Goal: Information Seeking & Learning: Find specific fact

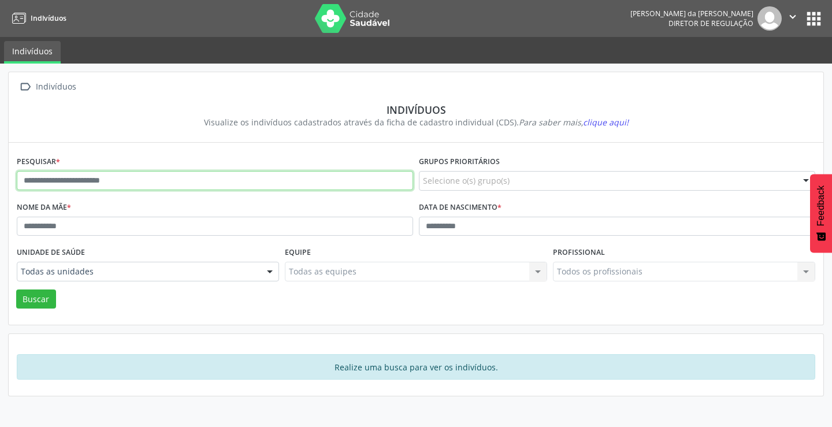
click at [239, 183] on input "text" at bounding box center [215, 181] width 397 height 20
click at [16, 290] on button "Buscar" at bounding box center [36, 300] width 40 height 20
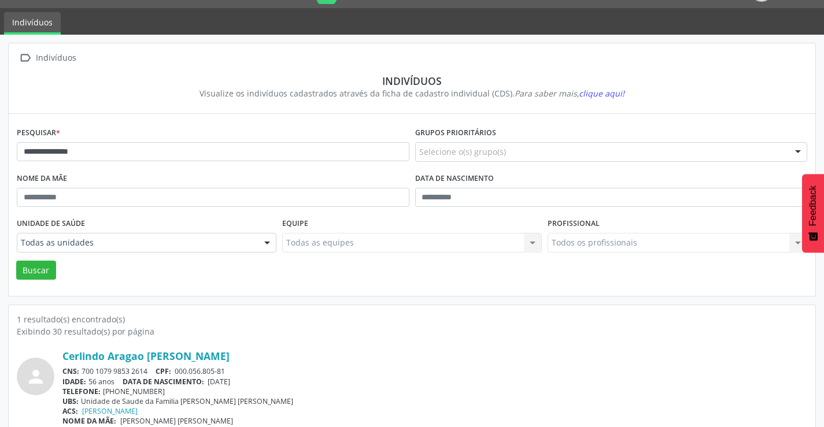
scroll to position [45, 0]
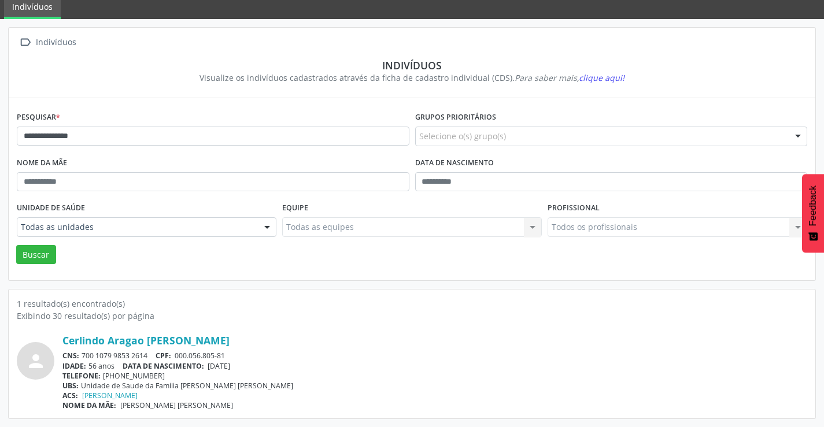
drag, startPoint x: 152, startPoint y: 352, endPoint x: 82, endPoint y: 354, distance: 70.0
click at [82, 354] on div "CNS: 700 1079 9853 2614 CPF: 000.056.805-81" at bounding box center [434, 356] width 745 height 10
copy div "700 1079 9853 2614"
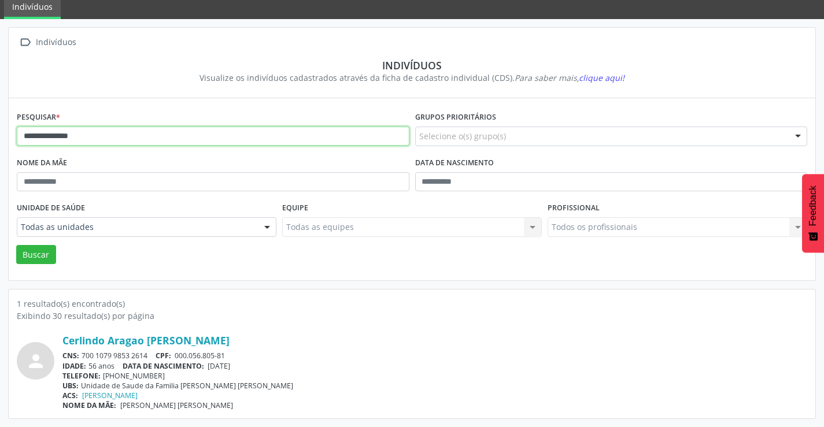
click at [124, 134] on input "**********" at bounding box center [213, 137] width 393 height 20
type input "*"
click at [16, 245] on button "Buscar" at bounding box center [36, 255] width 40 height 20
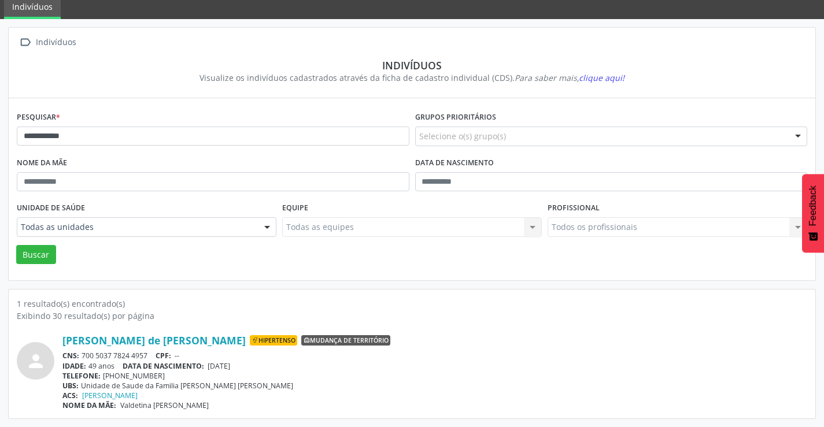
click at [145, 350] on div "[PERSON_NAME] de [PERSON_NAME] Hipertenso Mudança de território CNS: 700 5037 7…" at bounding box center [434, 372] width 745 height 76
drag, startPoint x: 149, startPoint y: 353, endPoint x: 79, endPoint y: 354, distance: 69.4
click at [79, 354] on div "CNS: 700 5037 7824 4957 CPF: --" at bounding box center [434, 356] width 745 height 10
copy div "700 5037 7824 4957"
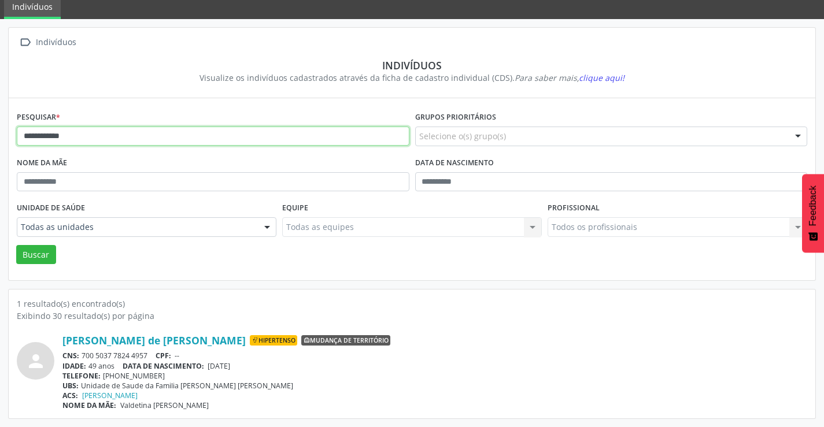
click at [230, 138] on input "**********" at bounding box center [213, 137] width 393 height 20
type input "*"
click at [16, 245] on button "Buscar" at bounding box center [36, 255] width 40 height 20
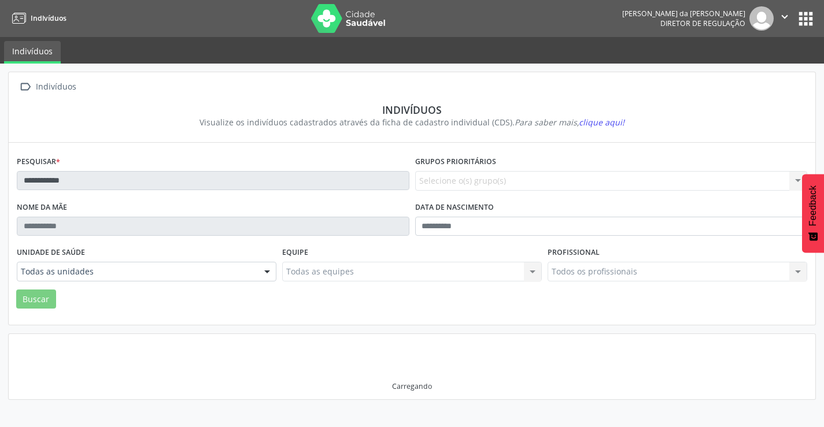
scroll to position [0, 0]
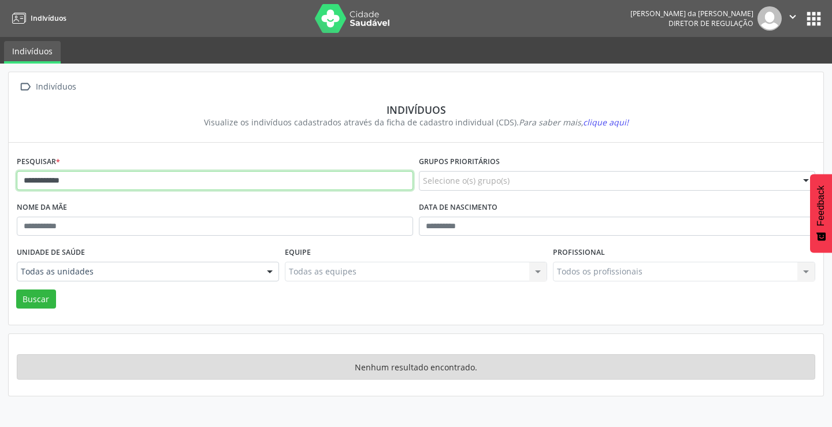
click at [187, 182] on input "**********" at bounding box center [215, 181] width 397 height 20
click at [16, 290] on button "Buscar" at bounding box center [36, 300] width 40 height 20
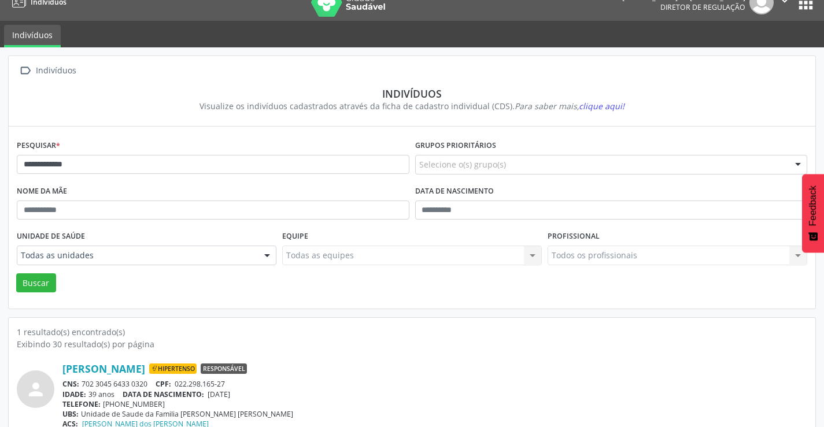
scroll to position [45, 0]
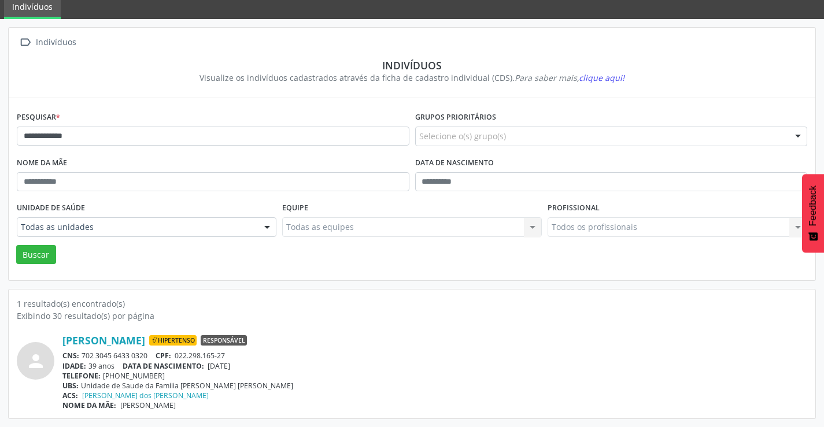
drag, startPoint x: 150, startPoint y: 354, endPoint x: 82, endPoint y: 356, distance: 67.7
click at [82, 356] on div "CNS: 702 3045 6433 0320 CPF: 022.298.165-27" at bounding box center [434, 356] width 745 height 10
copy div "702 3045 6433 0320"
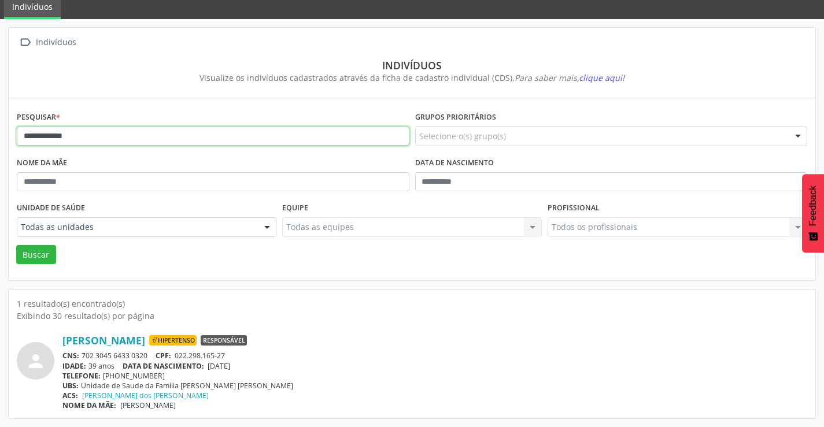
click at [101, 135] on input "**********" at bounding box center [213, 137] width 393 height 20
type input "*"
click at [16, 245] on button "Buscar" at bounding box center [36, 255] width 40 height 20
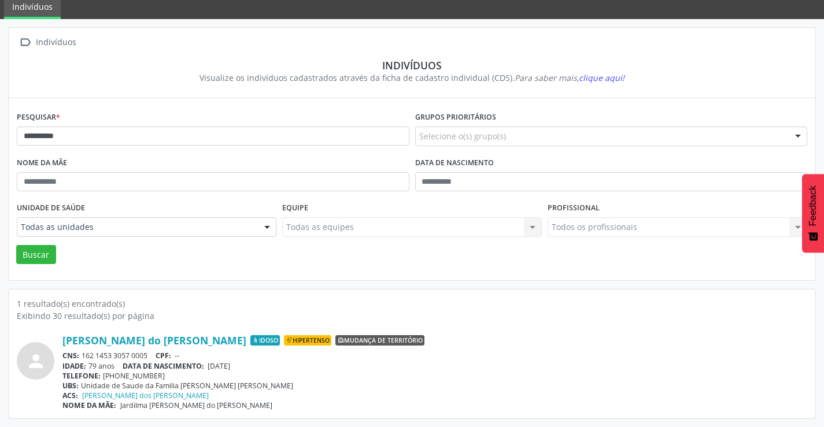
drag, startPoint x: 150, startPoint y: 354, endPoint x: 82, endPoint y: 352, distance: 68.2
click at [82, 352] on div "CNS: 162 1453 3057 0005 CPF: --" at bounding box center [434, 356] width 745 height 10
copy div "162 1453 3057 0005"
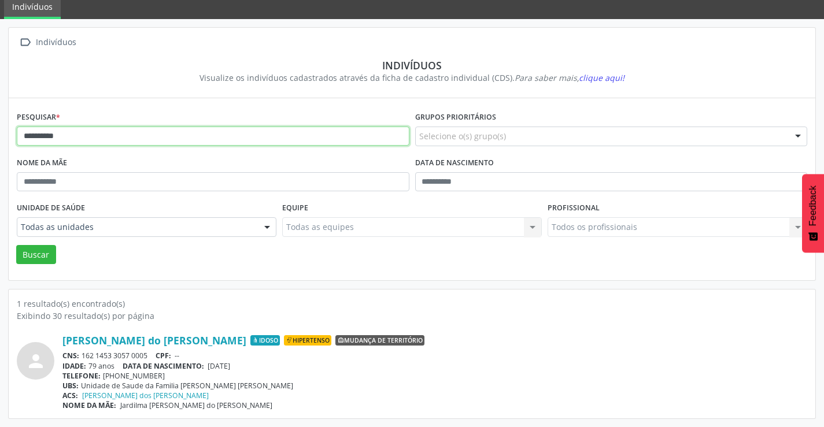
click at [136, 138] on input "**********" at bounding box center [213, 137] width 393 height 20
type input "*"
click at [16, 245] on button "Buscar" at bounding box center [36, 255] width 40 height 20
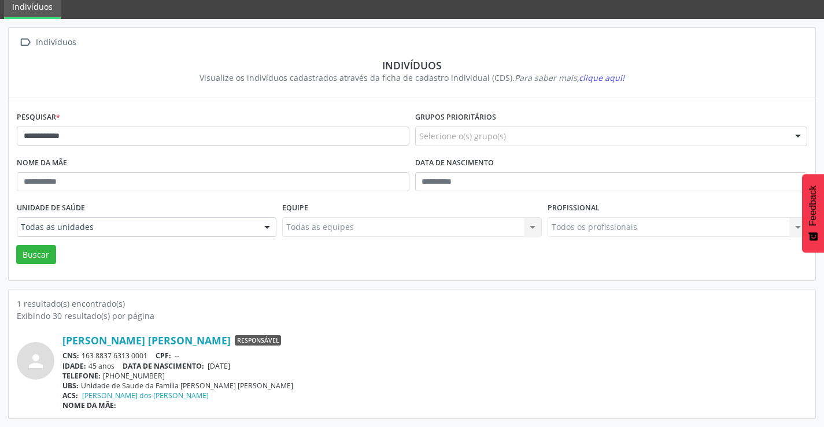
drag, startPoint x: 150, startPoint y: 353, endPoint x: 85, endPoint y: 356, distance: 65.4
click at [81, 358] on div "CNS: 163 8837 6313 0001 CPF: --" at bounding box center [434, 356] width 745 height 10
copy div "163 8837 6313 0001"
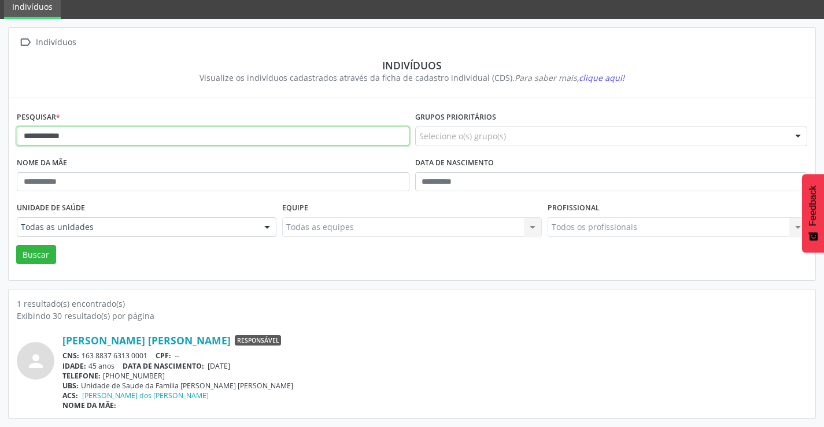
click at [75, 136] on input "**********" at bounding box center [213, 137] width 393 height 20
type input "*"
click at [16, 245] on button "Buscar" at bounding box center [36, 255] width 40 height 20
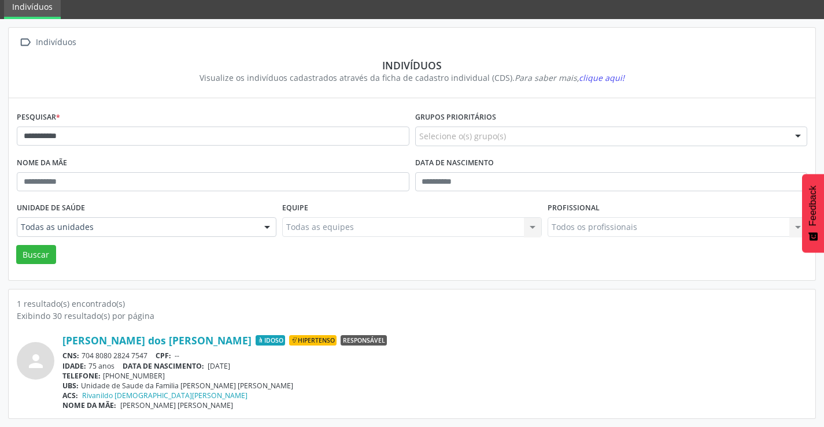
drag, startPoint x: 150, startPoint y: 355, endPoint x: 88, endPoint y: 353, distance: 61.3
click at [86, 357] on div "CNS: 704 8080 2824 7547 CPF: --" at bounding box center [434, 356] width 745 height 10
drag, startPoint x: 89, startPoint y: 352, endPoint x: 413, endPoint y: 302, distance: 328.2
click at [413, 302] on div "1 resultado(s) encontrado(s)" at bounding box center [412, 304] width 790 height 12
drag, startPoint x: 147, startPoint y: 354, endPoint x: 86, endPoint y: 348, distance: 62.2
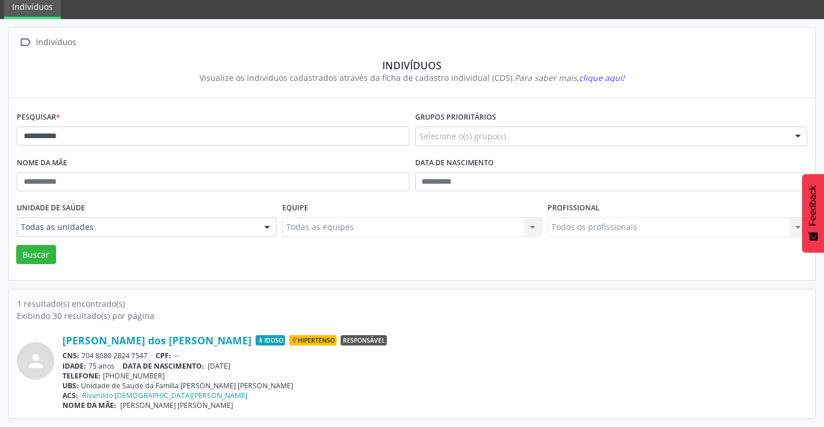
click at [84, 352] on div "CNS: 704 8080 2824 7547 CPF: --" at bounding box center [434, 356] width 745 height 10
copy div "704 8080 2824 7547"
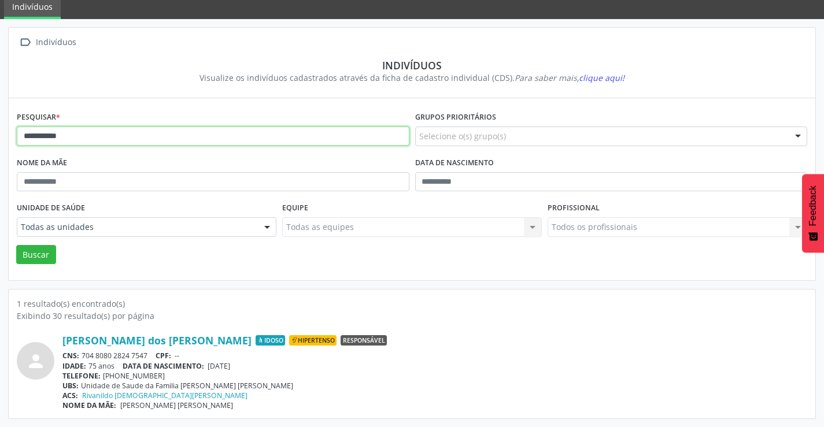
click at [182, 139] on input "**********" at bounding box center [213, 137] width 393 height 20
type input "*"
click at [16, 245] on button "Buscar" at bounding box center [36, 255] width 40 height 20
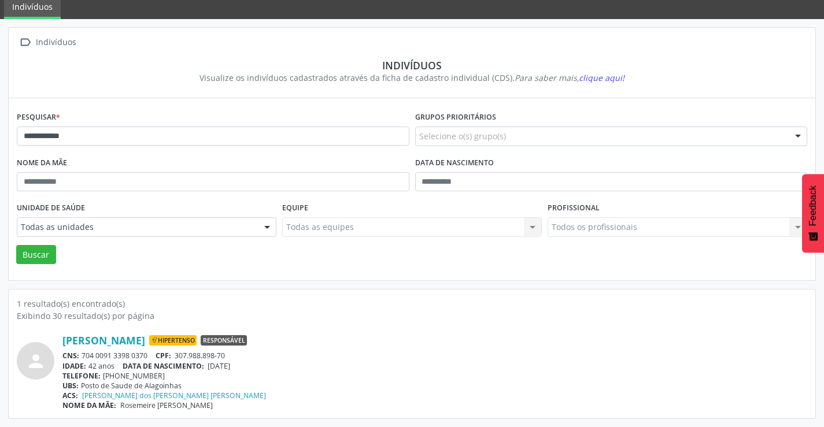
drag, startPoint x: 151, startPoint y: 353, endPoint x: 85, endPoint y: 353, distance: 66.5
click at [83, 356] on div "CNS: 704 0091 3398 0370 CPF: 307.988.898-70" at bounding box center [434, 356] width 745 height 10
copy div "704 0091 3398 0370"
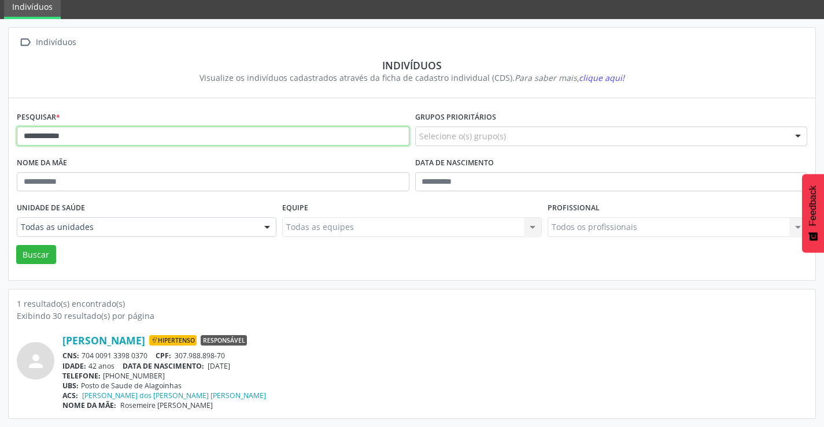
click at [124, 139] on input "**********" at bounding box center [213, 137] width 393 height 20
type input "*"
click at [16, 245] on button "Buscar" at bounding box center [36, 255] width 40 height 20
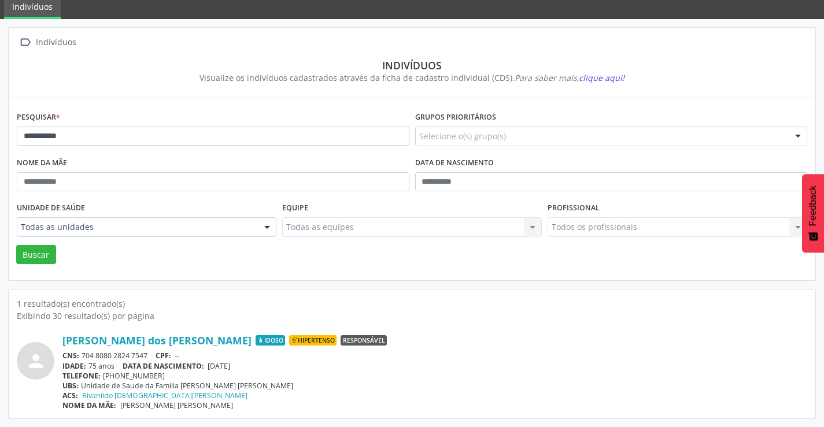
drag, startPoint x: 150, startPoint y: 357, endPoint x: 83, endPoint y: 356, distance: 66.5
click at [83, 356] on div "CNS: 704 8080 2824 7547 CPF: --" at bounding box center [434, 356] width 745 height 10
copy div "704 8080 2824 7547"
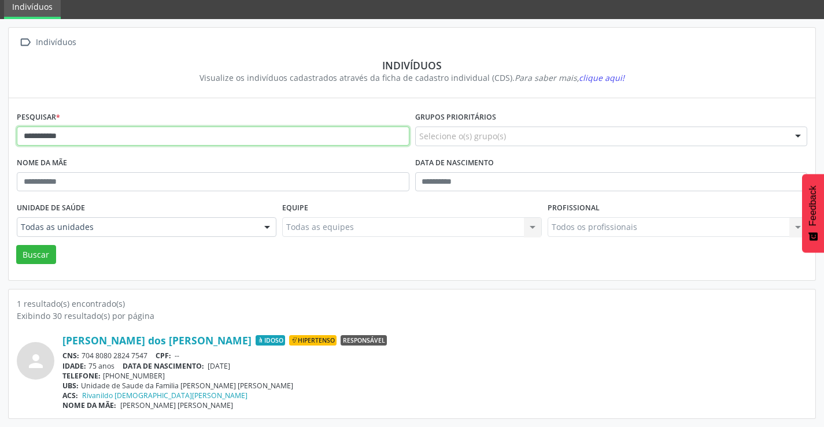
click at [264, 142] on input "**********" at bounding box center [213, 137] width 393 height 20
type input "*"
click at [16, 245] on button "Buscar" at bounding box center [36, 255] width 40 height 20
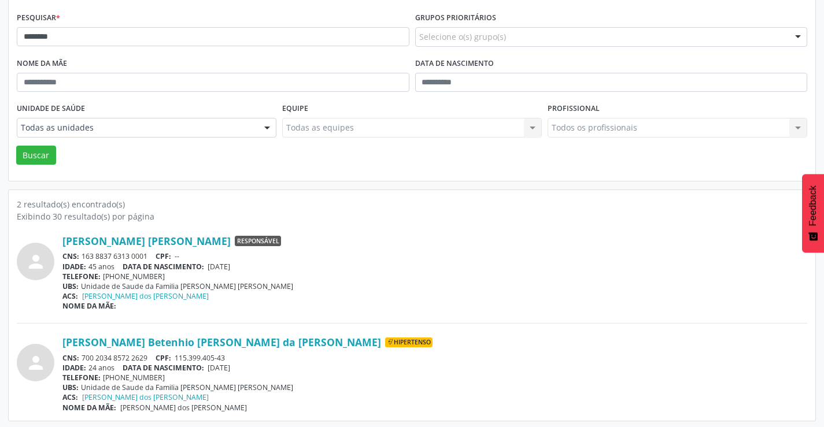
scroll to position [146, 0]
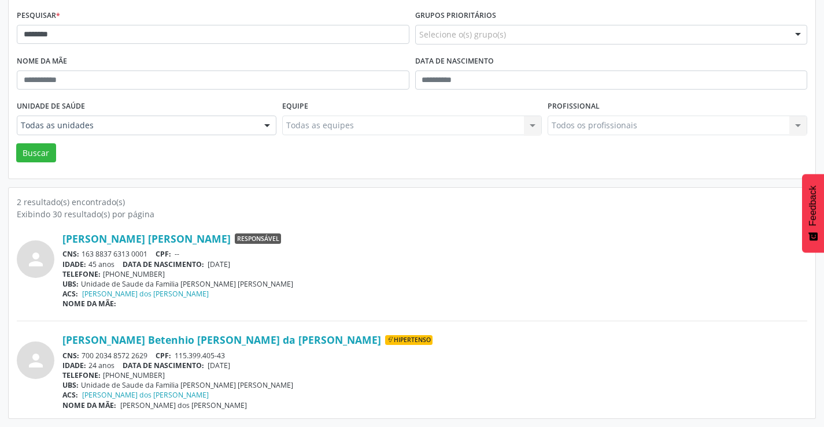
drag, startPoint x: 153, startPoint y: 350, endPoint x: 82, endPoint y: 357, distance: 71.4
click at [82, 357] on div "CNS: 700 2034 8572 2629 CPF: 115.399.405-43" at bounding box center [434, 356] width 745 height 10
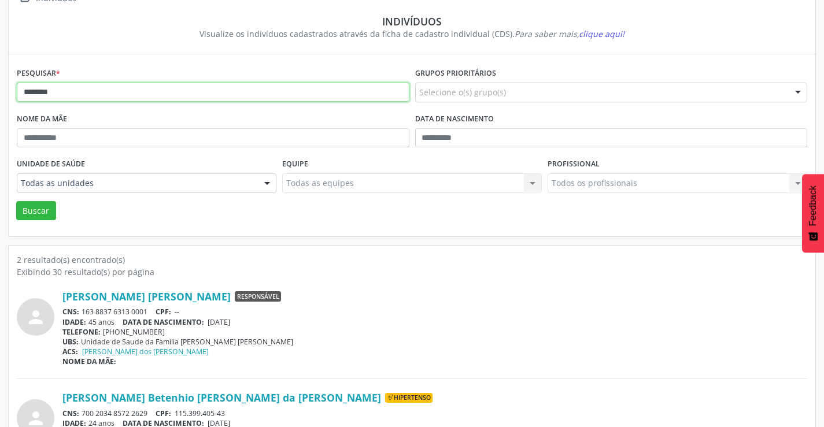
click at [161, 94] on input "********" at bounding box center [213, 93] width 393 height 20
type input "*"
click at [16, 201] on button "Buscar" at bounding box center [36, 211] width 40 height 20
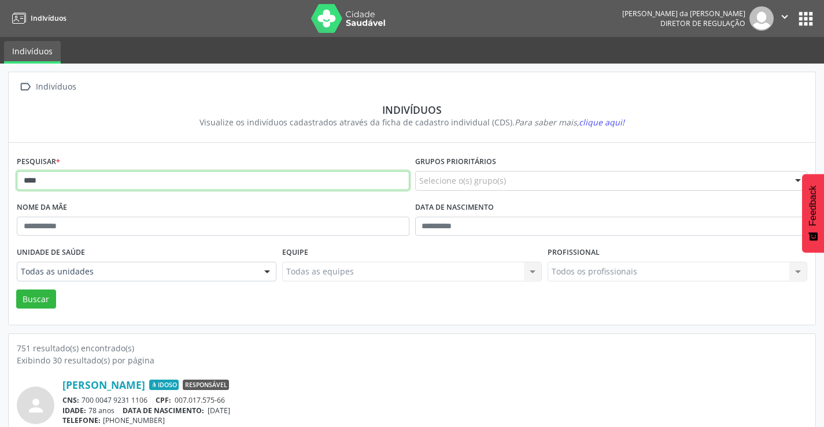
click at [83, 186] on input "****" at bounding box center [213, 181] width 393 height 20
click at [16, 290] on button "Buscar" at bounding box center [36, 300] width 40 height 20
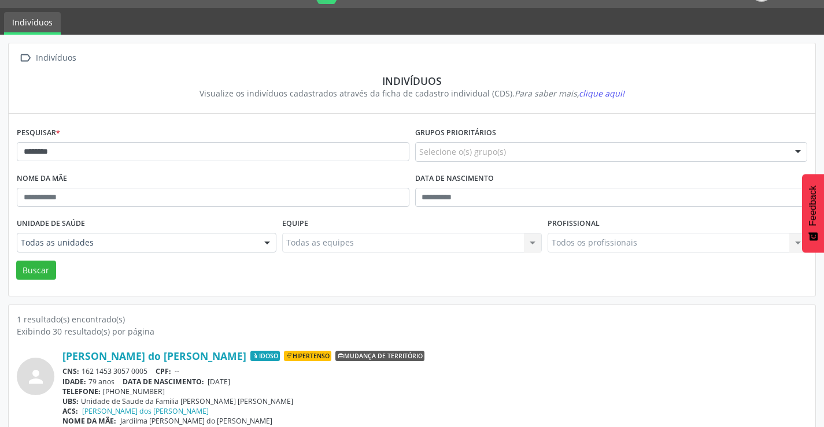
scroll to position [45, 0]
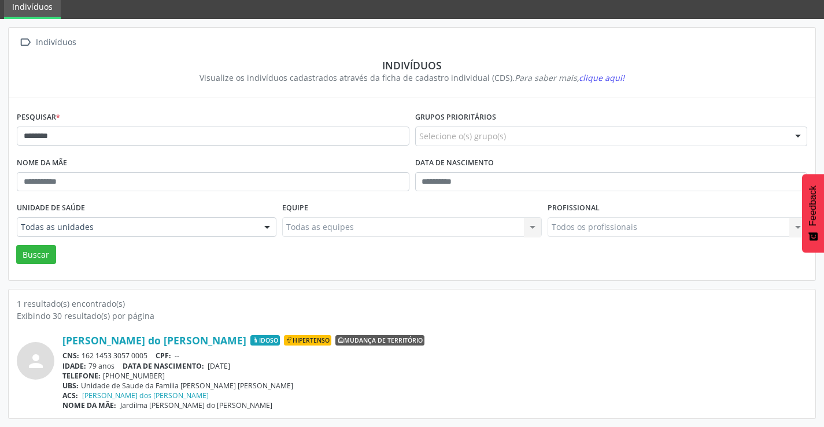
drag, startPoint x: 147, startPoint y: 354, endPoint x: 82, endPoint y: 356, distance: 65.9
click at [82, 356] on div "CNS: 162 1453 3057 0005 CPF: --" at bounding box center [434, 356] width 745 height 10
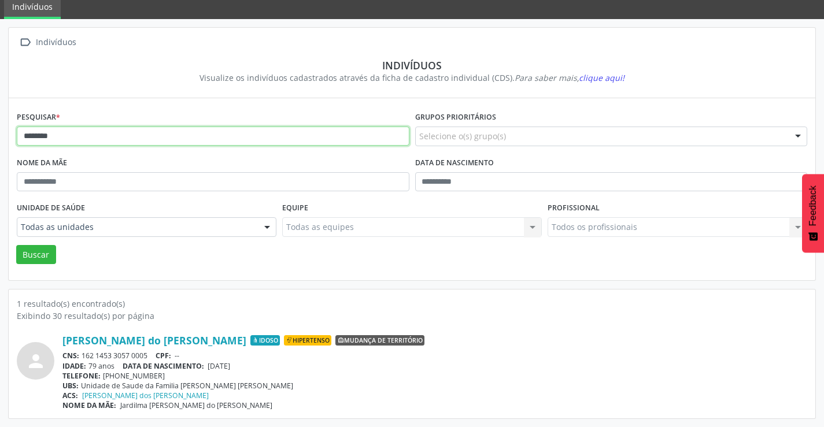
click at [106, 143] on input "********" at bounding box center [213, 137] width 393 height 20
type input "*"
click at [16, 245] on button "Buscar" at bounding box center [36, 255] width 40 height 20
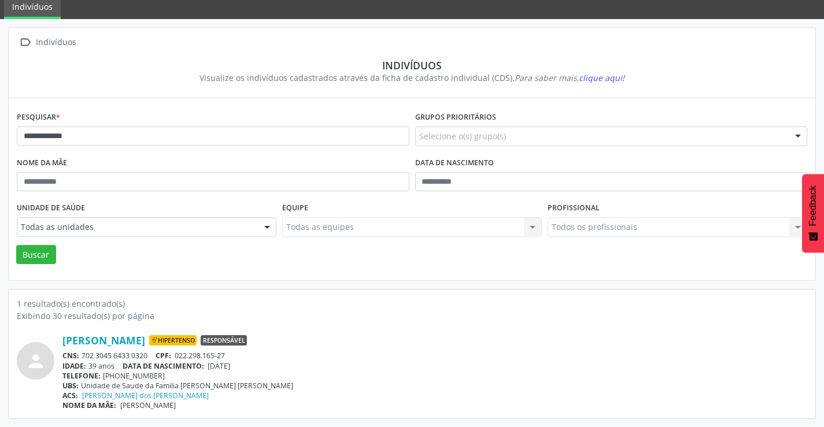
drag, startPoint x: 151, startPoint y: 354, endPoint x: 79, endPoint y: 354, distance: 72.8
click at [82, 353] on div "CNS: 702 3045 6433 0320 CPF: 022.298.165-27" at bounding box center [434, 356] width 745 height 10
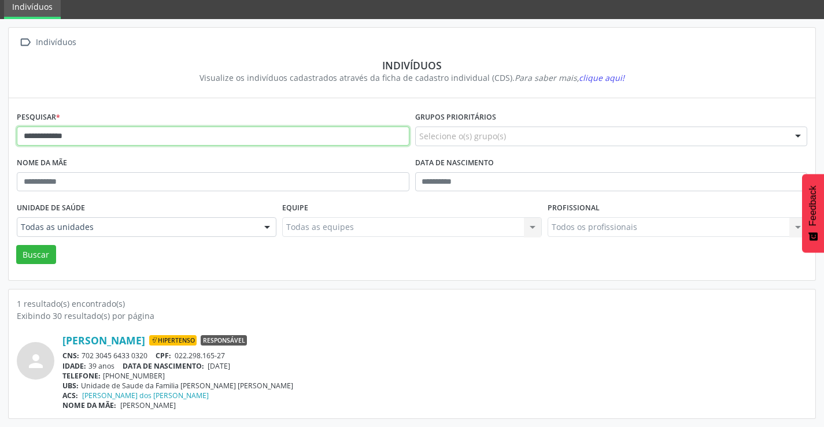
click at [206, 133] on input "**********" at bounding box center [213, 137] width 393 height 20
type input "*"
click at [16, 245] on button "Buscar" at bounding box center [36, 255] width 40 height 20
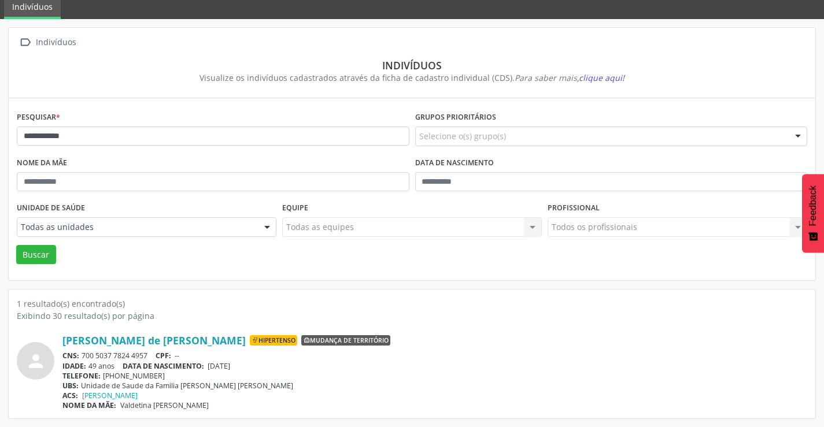
drag, startPoint x: 152, startPoint y: 353, endPoint x: 82, endPoint y: 353, distance: 70.5
click at [82, 353] on div "CNS: 700 5037 7824 4957 CPF: --" at bounding box center [434, 356] width 745 height 10
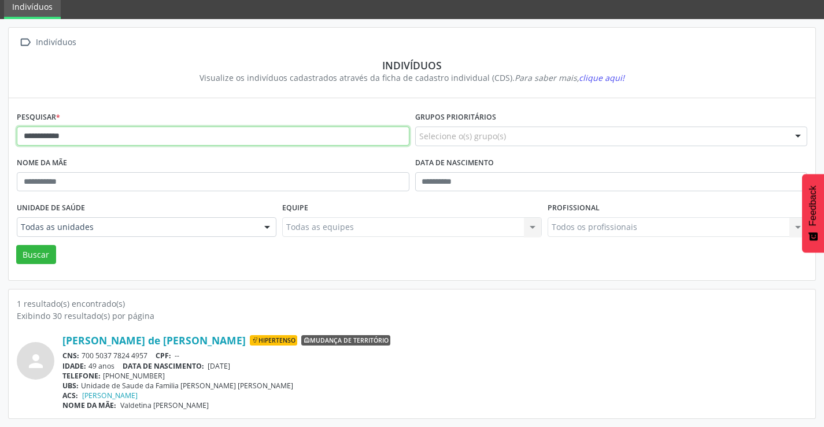
click at [164, 131] on input "**********" at bounding box center [213, 137] width 393 height 20
type input "*"
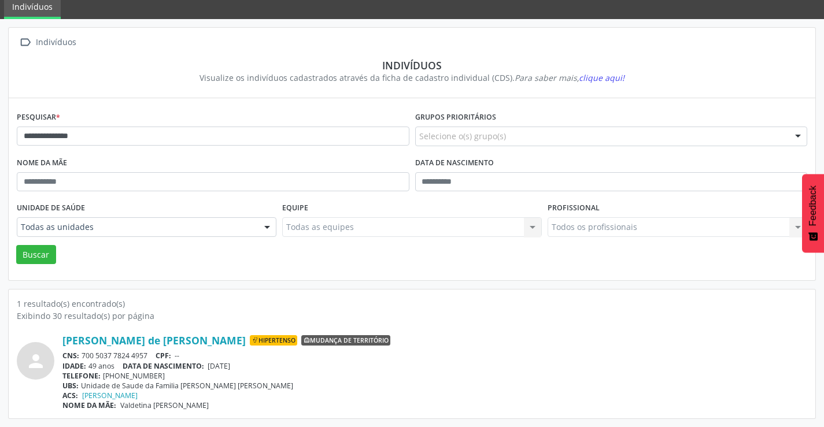
drag, startPoint x: 151, startPoint y: 349, endPoint x: 83, endPoint y: 354, distance: 69.0
click at [83, 354] on div "[PERSON_NAME] de [PERSON_NAME] Hipertenso Mudança de território CNS: 700 5037 7…" at bounding box center [434, 372] width 745 height 76
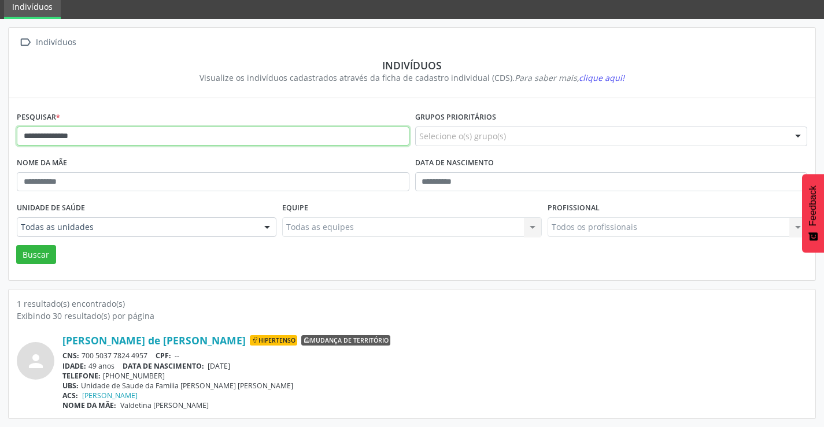
click at [154, 133] on input "**********" at bounding box center [213, 137] width 393 height 20
type input "*"
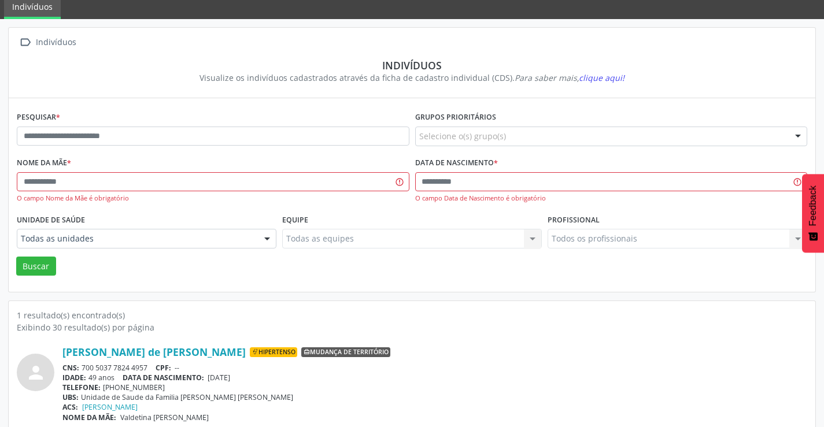
drag, startPoint x: 151, startPoint y: 364, endPoint x: 82, endPoint y: 367, distance: 70.0
click at [82, 367] on div "CNS: 700 5037 7824 4957 CPF: --" at bounding box center [434, 368] width 745 height 10
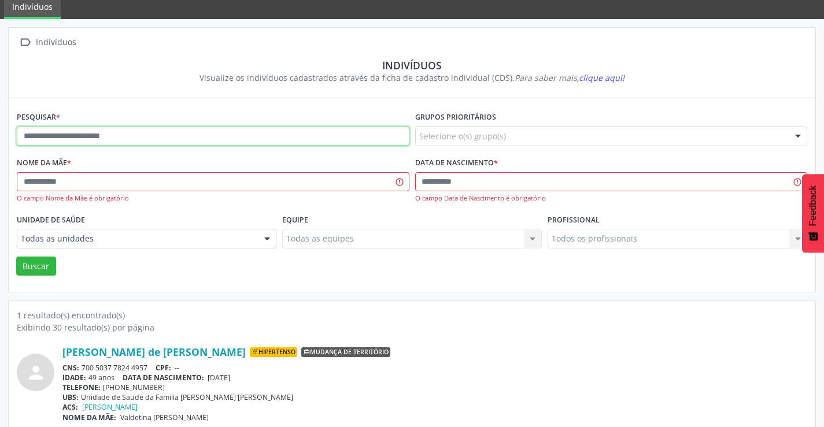
click at [166, 130] on input "text" at bounding box center [213, 137] width 393 height 20
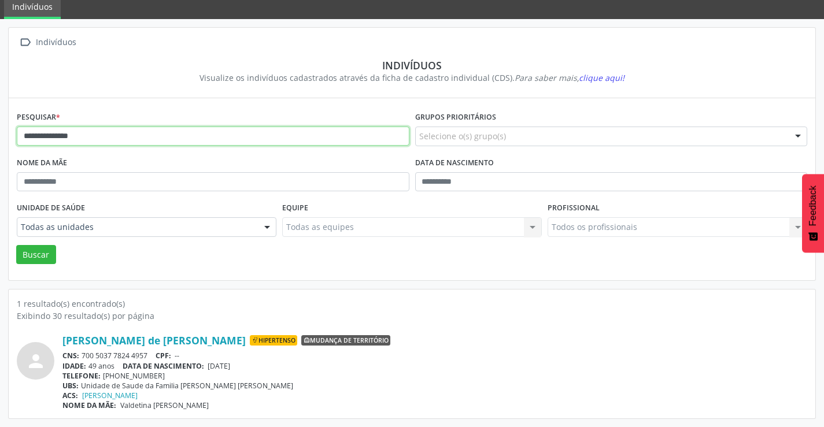
click at [16, 245] on button "Buscar" at bounding box center [36, 255] width 40 height 20
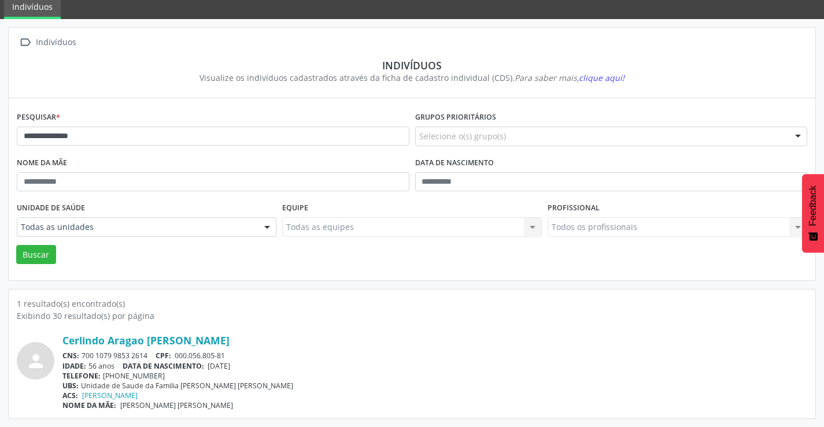
drag, startPoint x: 152, startPoint y: 355, endPoint x: 82, endPoint y: 353, distance: 70.6
click at [82, 353] on div "CNS: 700 1079 9853 2614 CPF: 000.056.805-81" at bounding box center [434, 356] width 745 height 10
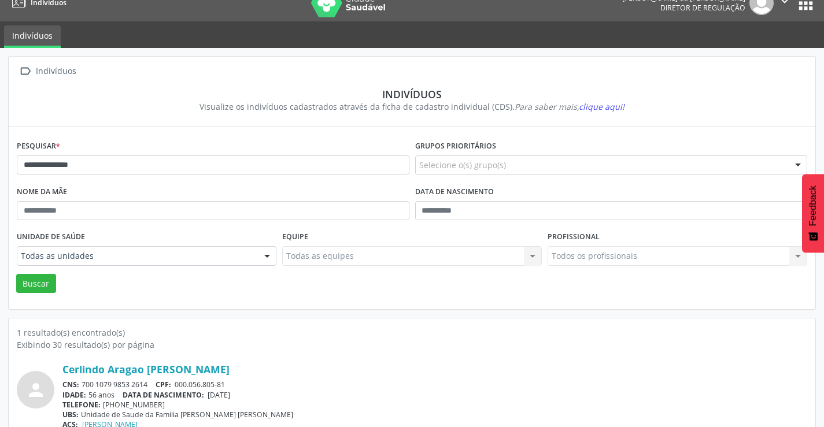
scroll to position [0, 0]
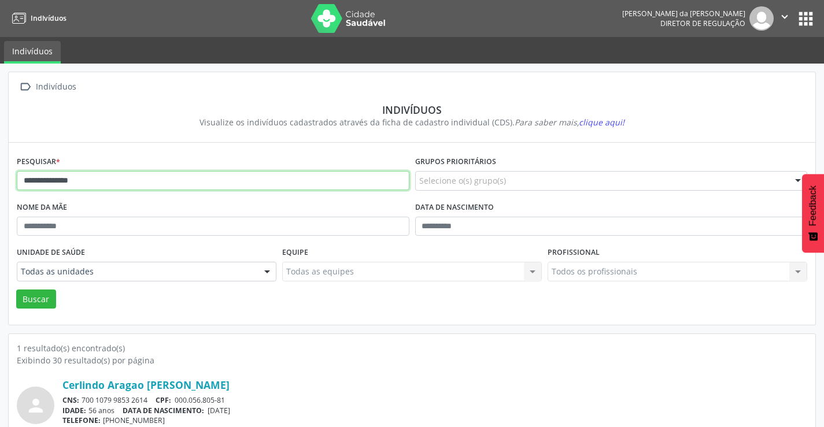
click at [120, 173] on input "**********" at bounding box center [213, 181] width 393 height 20
type input "*"
click at [16, 290] on button "Buscar" at bounding box center [36, 300] width 40 height 20
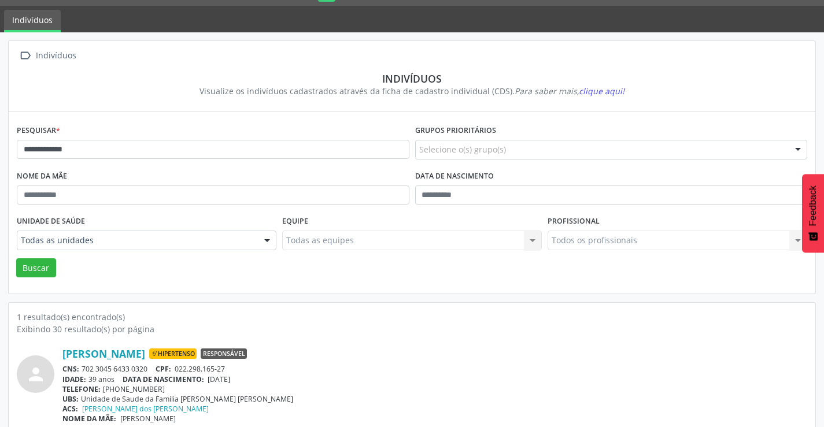
scroll to position [45, 0]
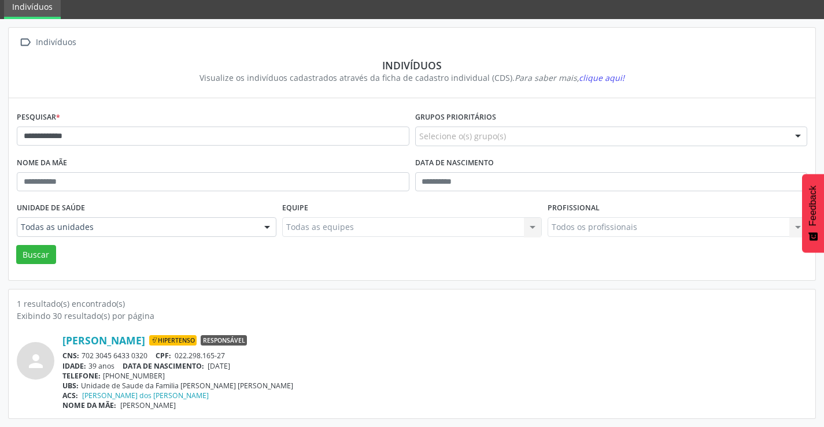
drag, startPoint x: 150, startPoint y: 353, endPoint x: 82, endPoint y: 354, distance: 68.8
click at [82, 354] on div "CNS: 702 3045 6433 0320 CPF: 022.298.165-27" at bounding box center [434, 356] width 745 height 10
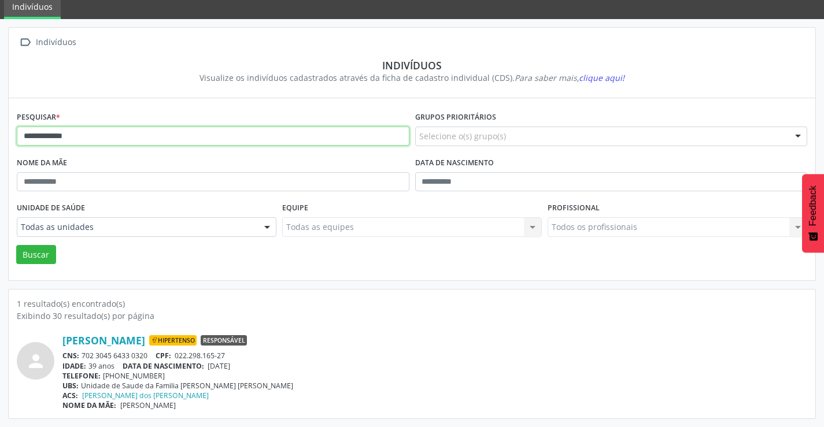
click at [83, 134] on input "**********" at bounding box center [213, 137] width 393 height 20
type input "*"
click at [16, 245] on button "Buscar" at bounding box center [36, 255] width 40 height 20
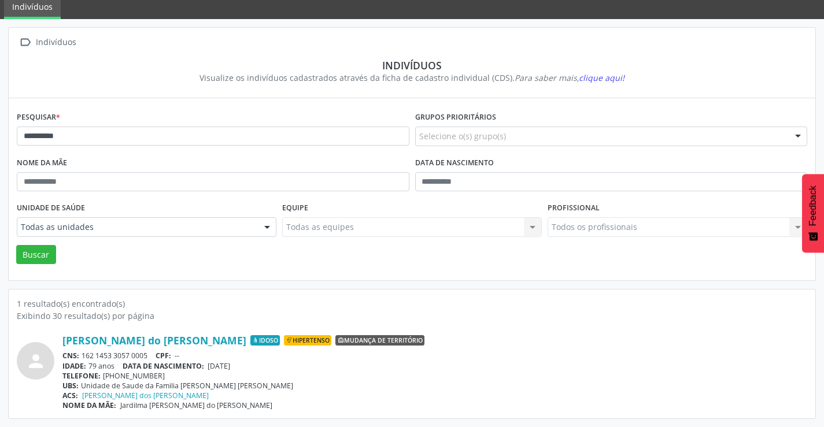
drag, startPoint x: 151, startPoint y: 356, endPoint x: 80, endPoint y: 354, distance: 70.5
click at [80, 354] on div "CNS: 162 1453 3057 0005 CPF: --" at bounding box center [434, 356] width 745 height 10
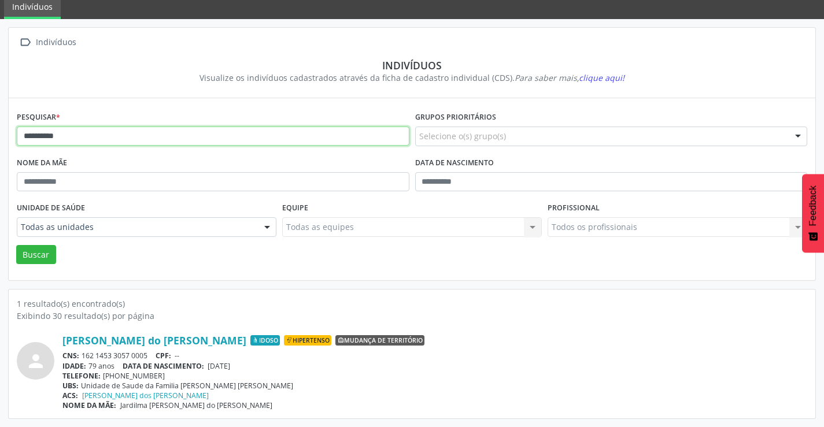
click at [127, 142] on input "**********" at bounding box center [213, 137] width 393 height 20
type input "*"
click at [16, 245] on button "Buscar" at bounding box center [36, 255] width 40 height 20
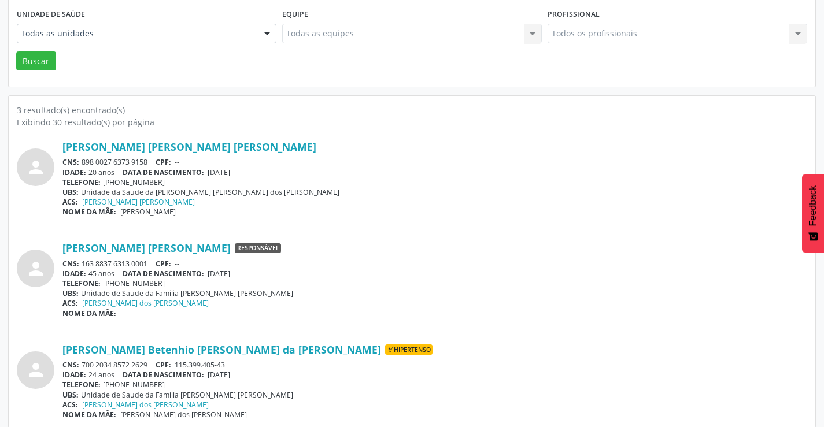
scroll to position [247, 0]
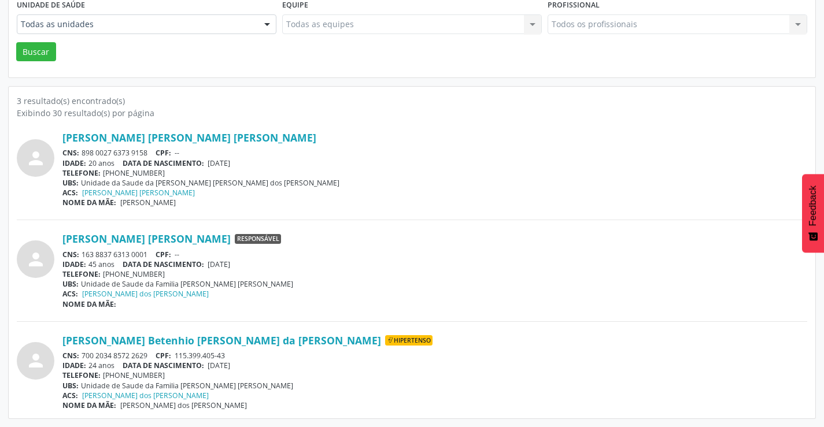
drag, startPoint x: 150, startPoint y: 356, endPoint x: 83, endPoint y: 351, distance: 66.7
click at [83, 351] on div "CNS: 700 2034 8572 2629 CPF: 115.399.405-43" at bounding box center [434, 356] width 745 height 10
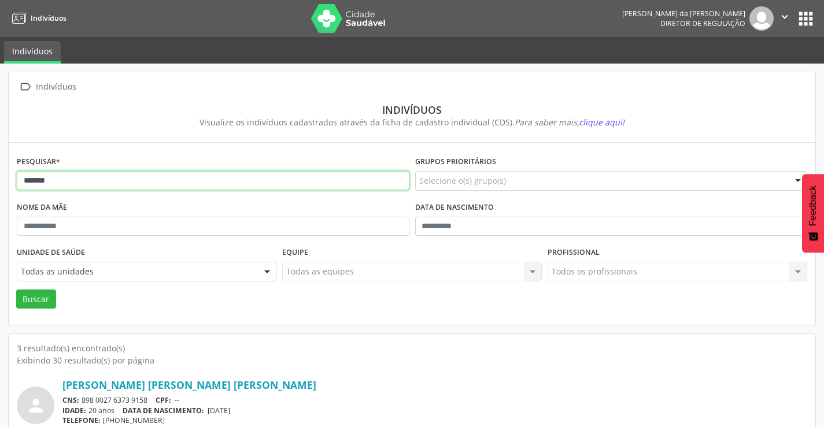
click at [97, 184] on input "*******" at bounding box center [213, 181] width 393 height 20
type input "*"
click at [16, 290] on button "Buscar" at bounding box center [36, 300] width 40 height 20
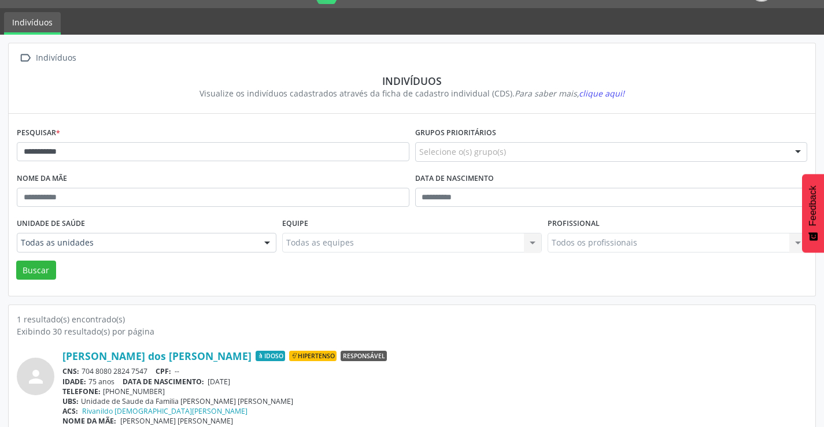
scroll to position [45, 0]
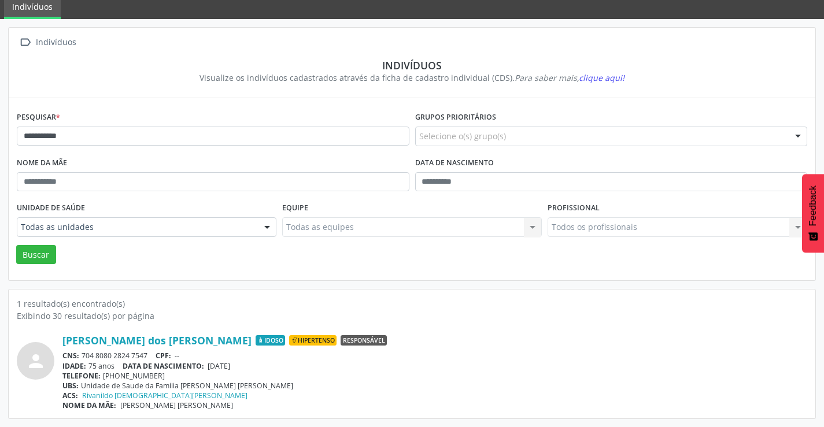
drag, startPoint x: 150, startPoint y: 355, endPoint x: 83, endPoint y: 355, distance: 67.1
click at [83, 355] on div "CNS: 704 8080 2824 7547 CPF: --" at bounding box center [434, 356] width 745 height 10
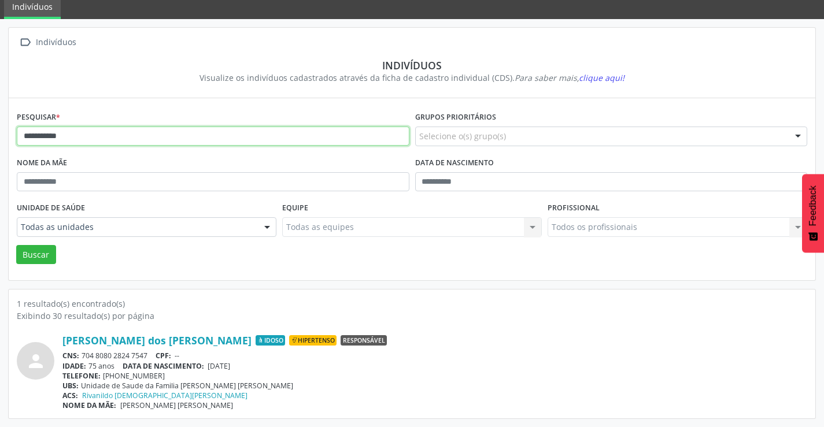
click at [124, 127] on input "**********" at bounding box center [213, 137] width 393 height 20
type input "*"
click at [16, 245] on button "Buscar" at bounding box center [36, 255] width 40 height 20
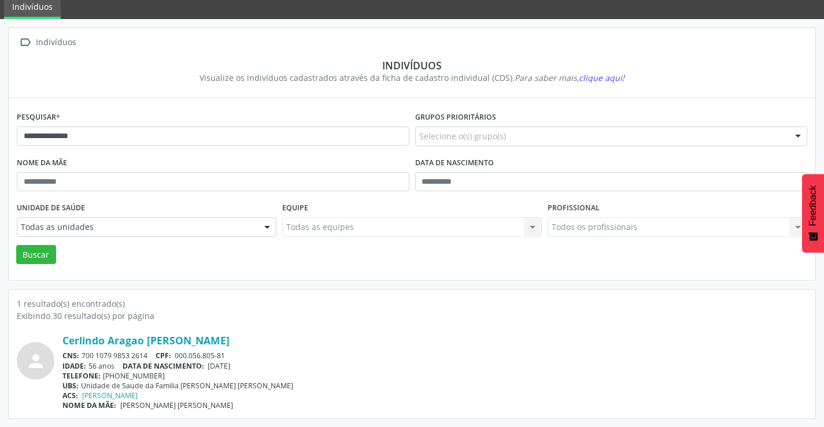
drag, startPoint x: 155, startPoint y: 353, endPoint x: 82, endPoint y: 358, distance: 73.0
click at [82, 358] on div "CNS: 700 1079 9853 2614 CPF: 000.056.805-81" at bounding box center [434, 356] width 745 height 10
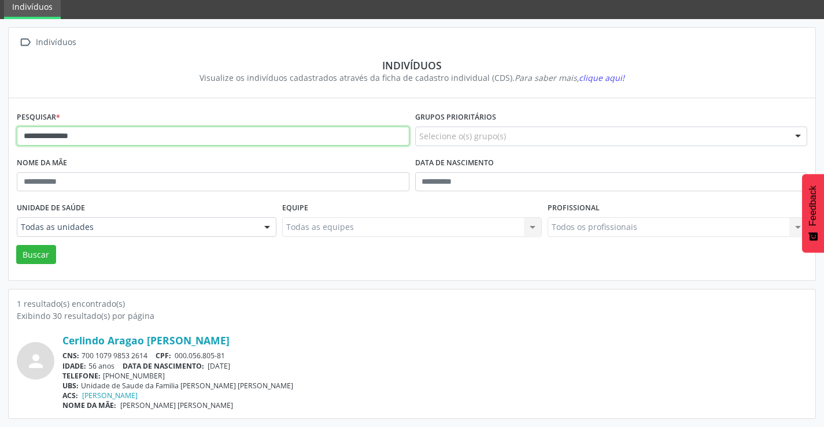
click at [188, 138] on input "**********" at bounding box center [213, 137] width 393 height 20
type input "*"
click at [16, 245] on button "Buscar" at bounding box center [36, 255] width 40 height 20
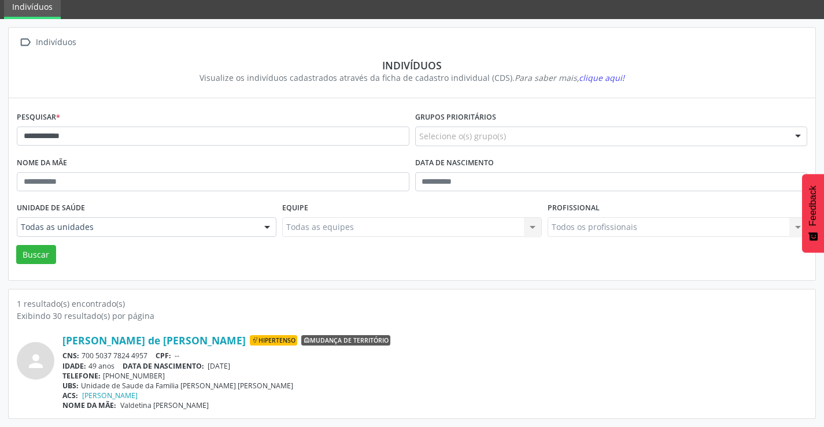
drag, startPoint x: 153, startPoint y: 357, endPoint x: 84, endPoint y: 354, distance: 68.3
click at [84, 354] on div "CNS: 700 5037 7824 4957 CPF: --" at bounding box center [434, 356] width 745 height 10
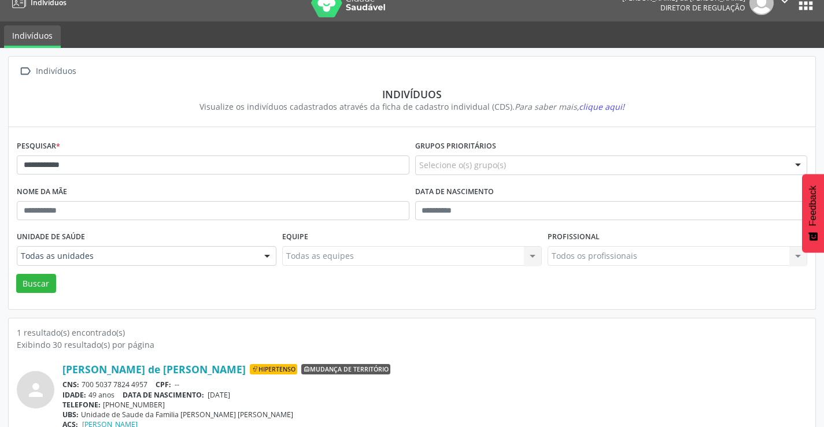
scroll to position [0, 0]
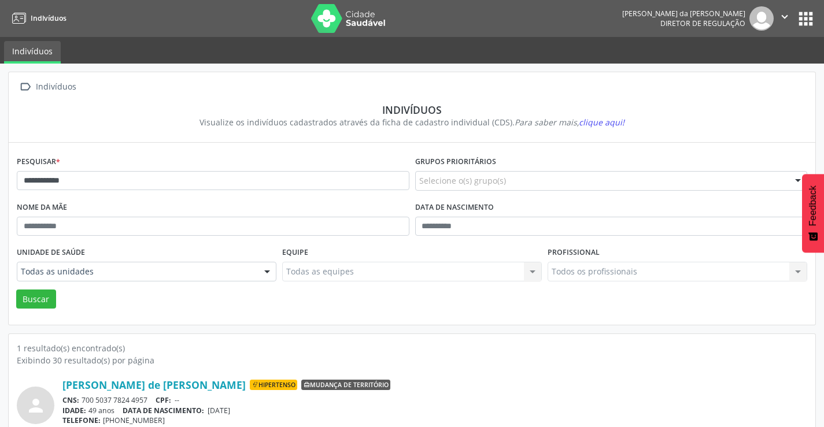
click at [231, 169] on div "**********" at bounding box center [213, 176] width 398 height 46
click at [226, 180] on input "**********" at bounding box center [213, 181] width 393 height 20
type input "*"
click at [16, 290] on button "Buscar" at bounding box center [36, 300] width 40 height 20
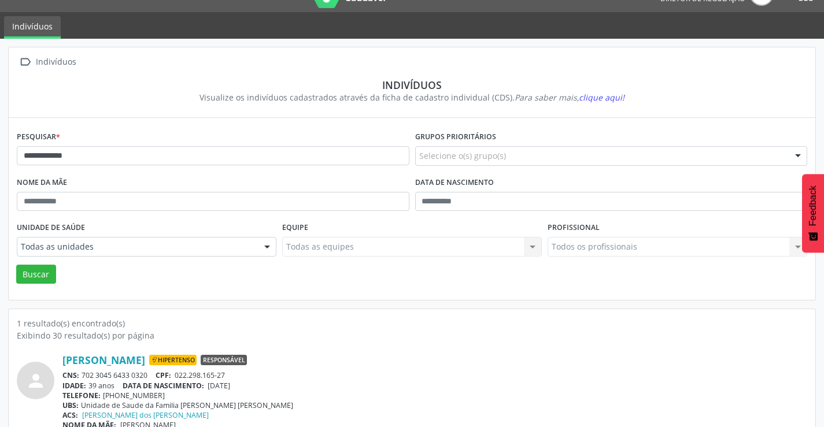
scroll to position [45, 0]
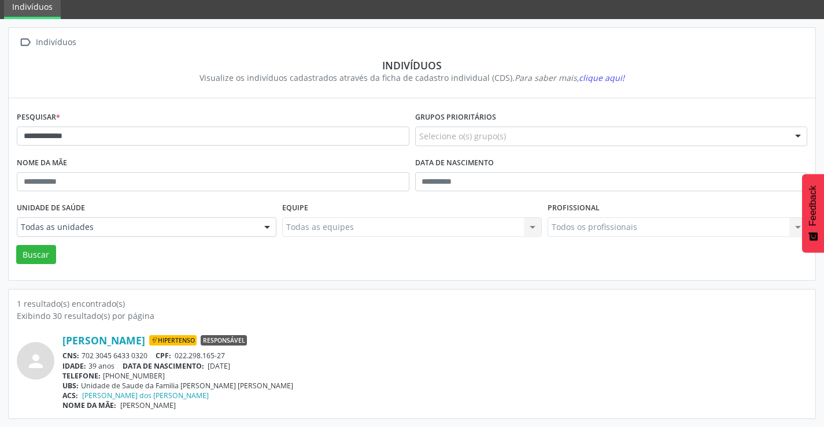
drag, startPoint x: 154, startPoint y: 354, endPoint x: 84, endPoint y: 356, distance: 70.0
click at [84, 356] on div "CNS: 702 3045 6433 0320 CPF: 022.298.165-27" at bounding box center [434, 356] width 745 height 10
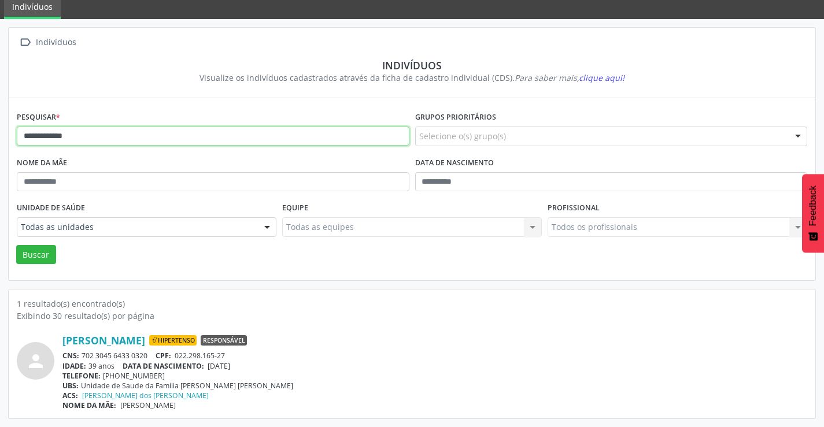
click at [97, 142] on input "**********" at bounding box center [213, 137] width 393 height 20
type input "*"
click at [16, 245] on button "Buscar" at bounding box center [36, 255] width 40 height 20
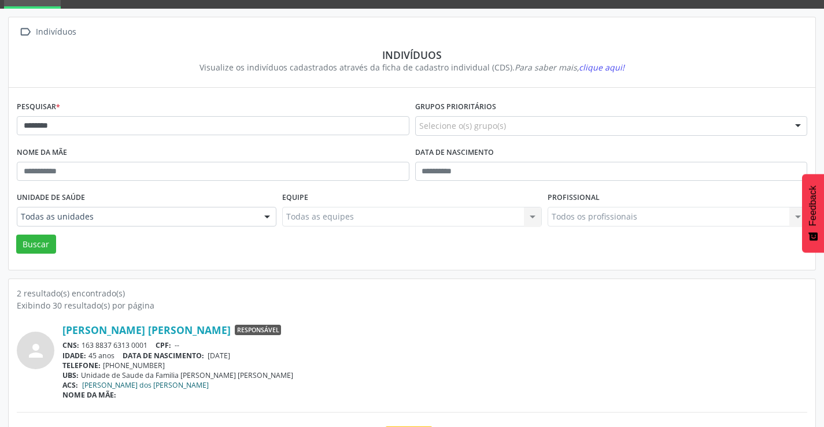
scroll to position [146, 0]
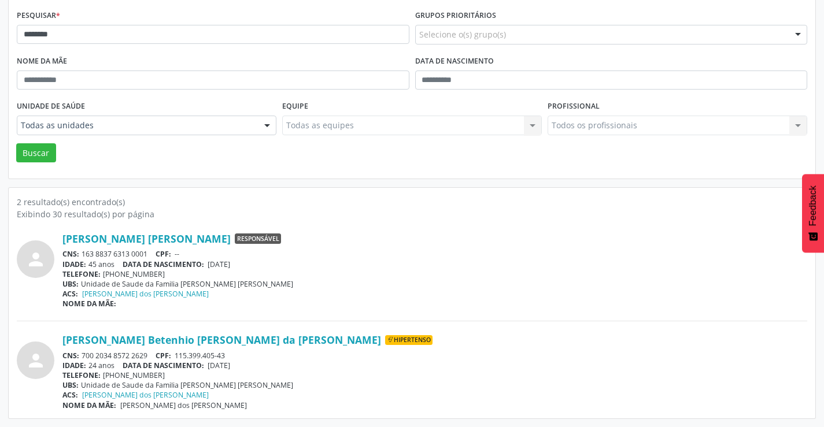
drag, startPoint x: 142, startPoint y: 354, endPoint x: 154, endPoint y: 351, distance: 12.6
click at [154, 351] on div "CNS: 700 2034 8572 2629 CPF: 115.399.405-43" at bounding box center [434, 356] width 745 height 10
click at [153, 352] on div "CNS: 700 2034 8572 2629 CPF: 115.399.405-43" at bounding box center [434, 356] width 745 height 10
drag, startPoint x: 153, startPoint y: 352, endPoint x: 86, endPoint y: 356, distance: 67.7
click at [86, 356] on div "CNS: 700 2034 8572 2629 CPF: 115.399.405-43" at bounding box center [434, 356] width 745 height 10
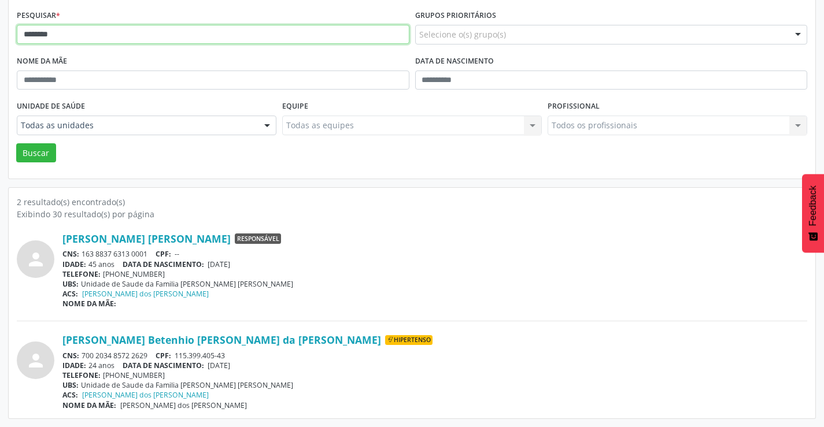
click at [83, 32] on input "********" at bounding box center [213, 35] width 393 height 20
type input "*"
type input "*********"
click at [16, 143] on button "Buscar" at bounding box center [36, 153] width 40 height 20
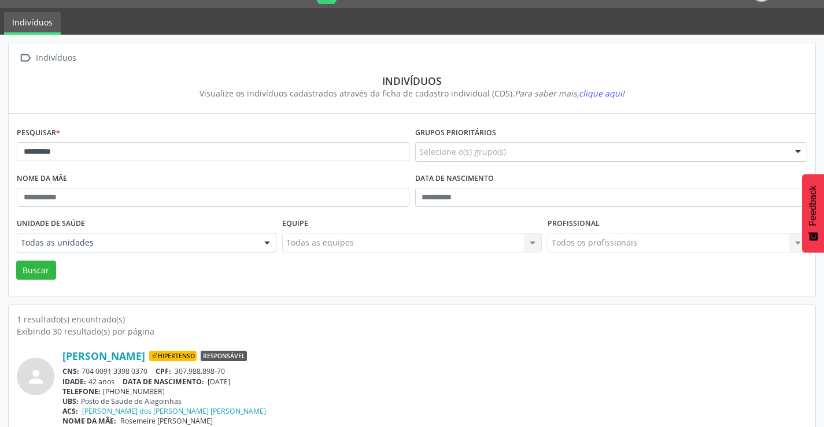
scroll to position [45, 0]
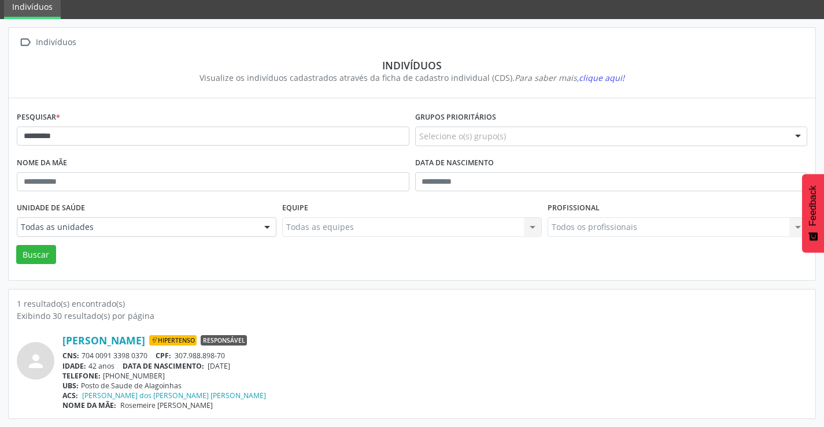
drag, startPoint x: 148, startPoint y: 355, endPoint x: 82, endPoint y: 353, distance: 66.5
click at [82, 353] on div "CNS: 704 0091 3398 0370 CPF: 307.988.898-70" at bounding box center [434, 356] width 745 height 10
